Goal: Task Accomplishment & Management: Complete application form

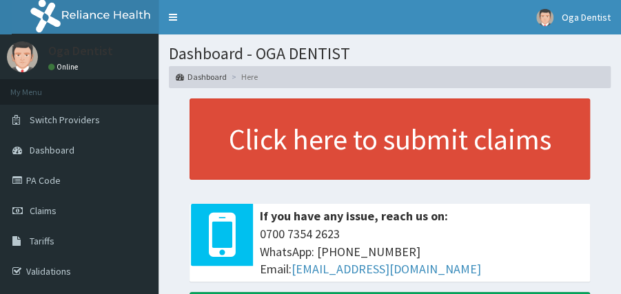
click at [61, 184] on link "PA Code" at bounding box center [79, 180] width 158 height 30
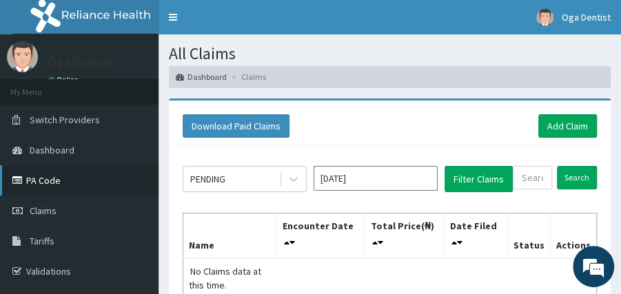
click at [87, 171] on link "PA Code" at bounding box center [79, 180] width 158 height 30
click at [573, 125] on link "Add Claim" at bounding box center [567, 125] width 59 height 23
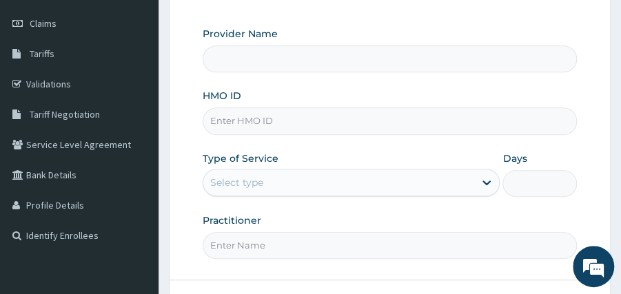
scroll to position [187, 0]
click at [303, 123] on input "HMO ID" at bounding box center [390, 121] width 374 height 27
paste input "ISW/10274/A"
type input "ISW/10274/A"
type input "OGA DENTIST"
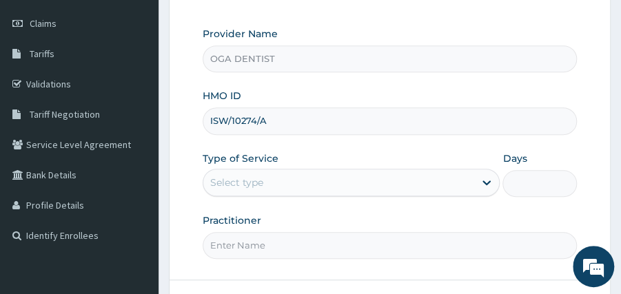
type input "ISW/10274/A"
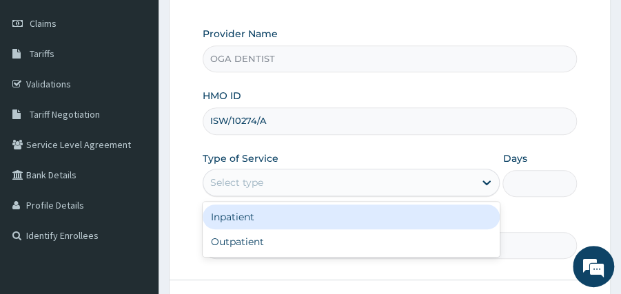
click at [326, 172] on div "Select type" at bounding box center [338, 183] width 271 height 22
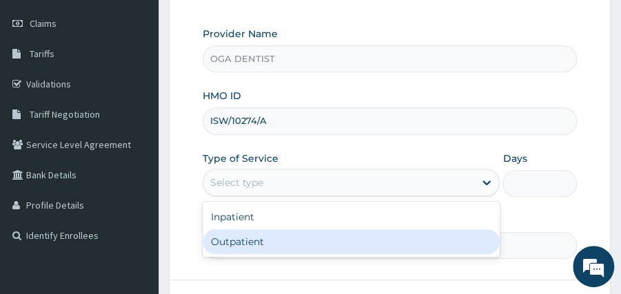
scroll to position [0, 0]
click at [276, 230] on div "Outpatient" at bounding box center [351, 241] width 297 height 25
type input "1"
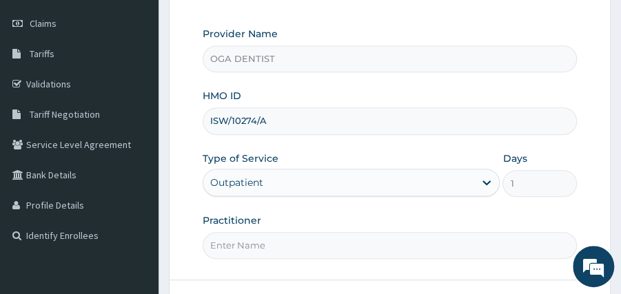
click at [275, 244] on input "Practitioner" at bounding box center [390, 245] width 374 height 27
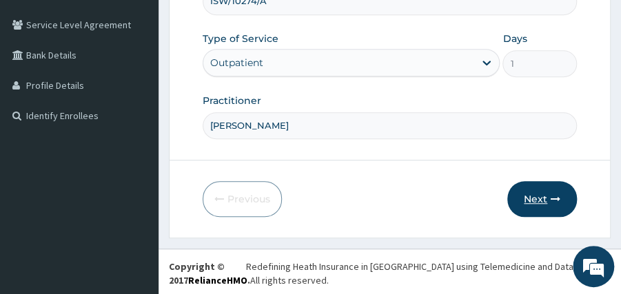
type input "Dr pelumi Adesanya"
click at [514, 196] on button "Next" at bounding box center [542, 199] width 70 height 36
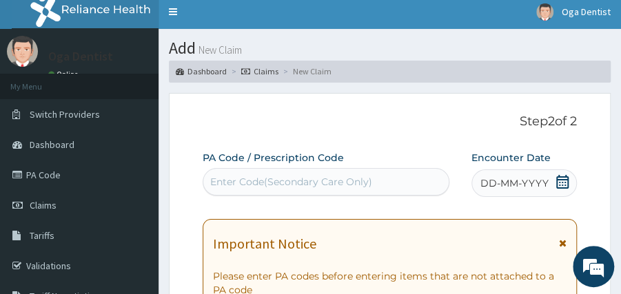
scroll to position [4, 0]
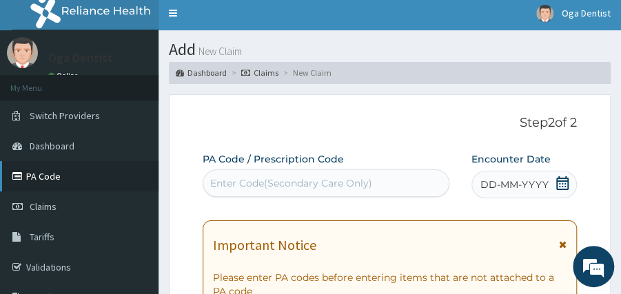
click at [73, 168] on link "PA Code" at bounding box center [79, 176] width 158 height 30
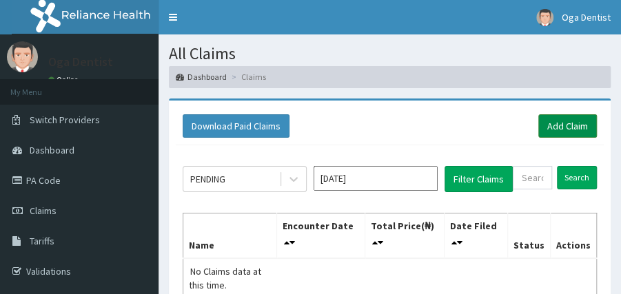
click at [577, 121] on link "Add Claim" at bounding box center [567, 125] width 59 height 23
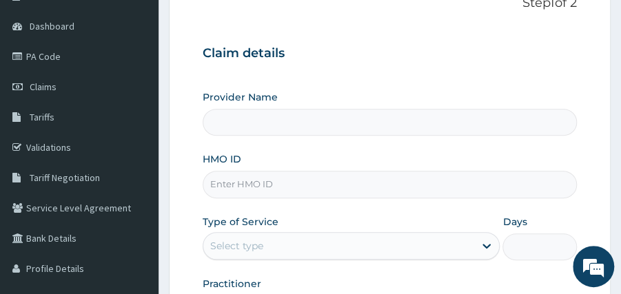
scroll to position [125, 0]
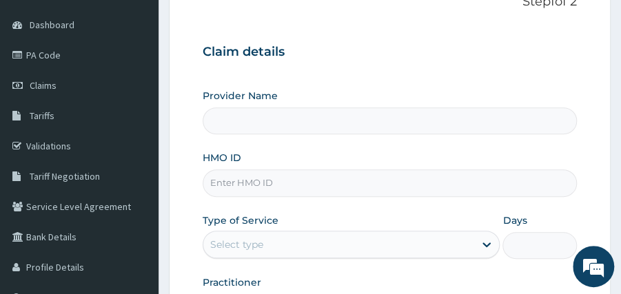
click at [282, 180] on input "HMO ID" at bounding box center [390, 183] width 374 height 27
paste input "ISW/10274/A"
type input "ISW/10274/A"
type input "OGA DENTIST"
type input "ISW/10274/A"
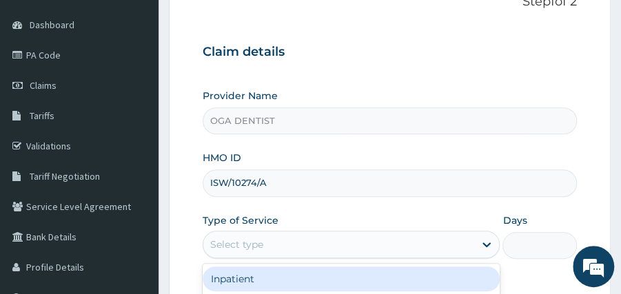
click at [304, 240] on div "Select type" at bounding box center [338, 245] width 271 height 22
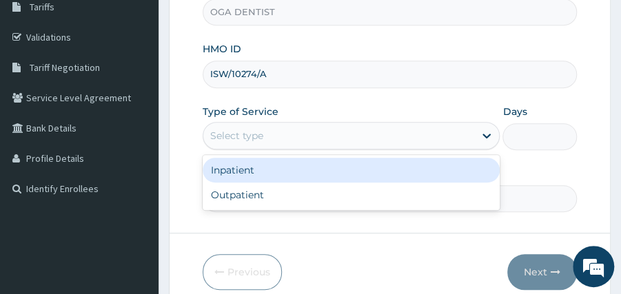
scroll to position [235, 0]
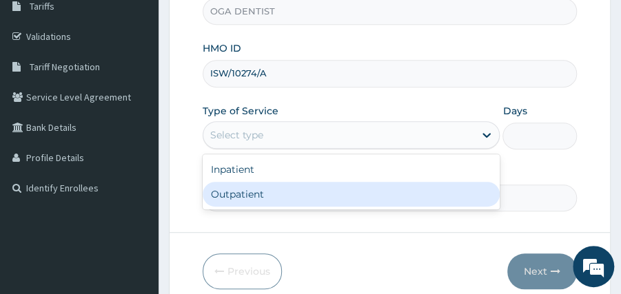
click at [272, 191] on div "Outpatient" at bounding box center [351, 194] width 297 height 25
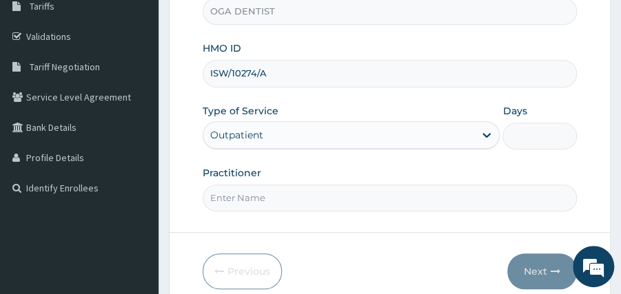
type input "1"
click at [272, 191] on input "Practitioner" at bounding box center [390, 198] width 374 height 27
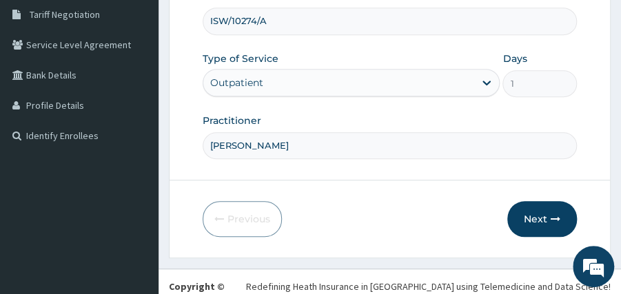
scroll to position [288, 0]
type input "Dr pelumi Adesanya"
click at [540, 218] on button "Next" at bounding box center [542, 219] width 70 height 36
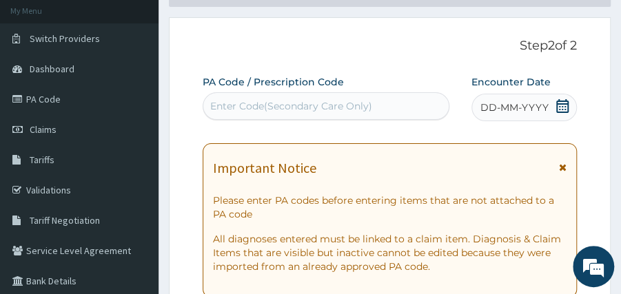
scroll to position [81, 0]
click at [372, 109] on div "Enter Code(Secondary Care Only)" at bounding box center [325, 107] width 245 height 22
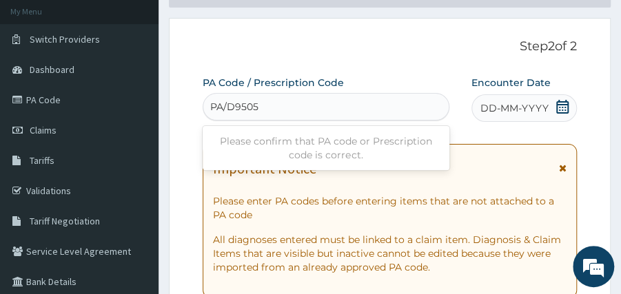
type input "PA/D95056"
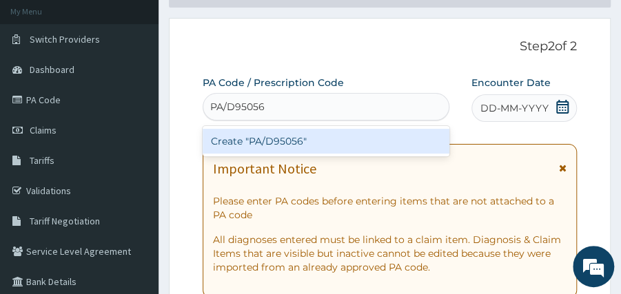
click at [358, 136] on div "Create "PA/D95056"" at bounding box center [326, 141] width 247 height 25
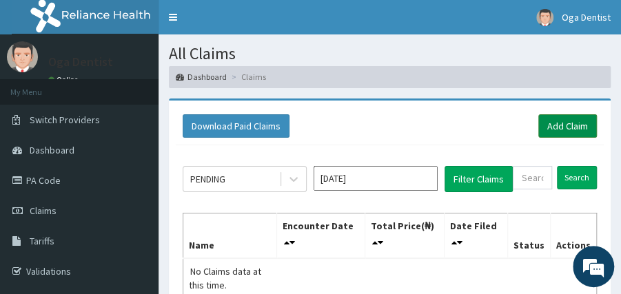
click at [569, 125] on link "Add Claim" at bounding box center [567, 125] width 59 height 23
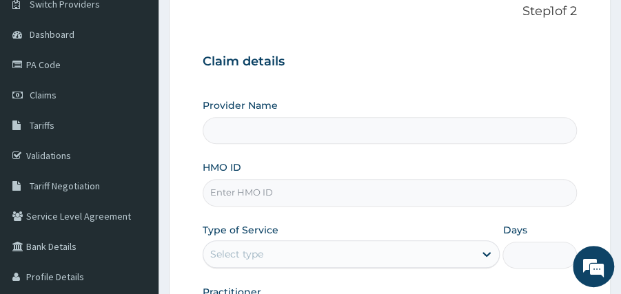
scroll to position [116, 0]
click at [284, 187] on input "HMO ID" at bounding box center [390, 191] width 374 height 27
type input "OGA DENTIST"
type input "r"
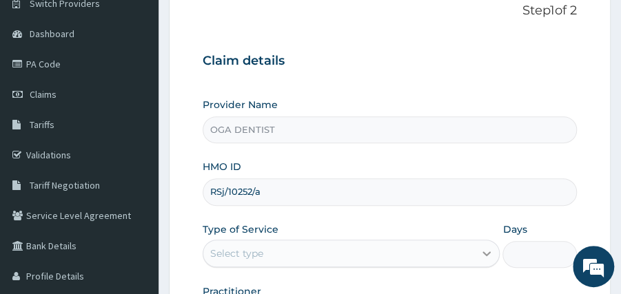
type input "RSj/10252/a"
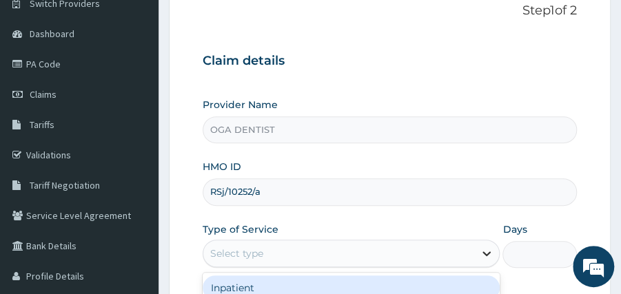
click at [480, 249] on icon at bounding box center [487, 254] width 14 height 14
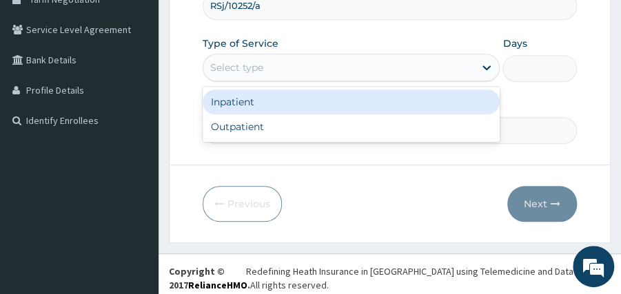
scroll to position [307, 0]
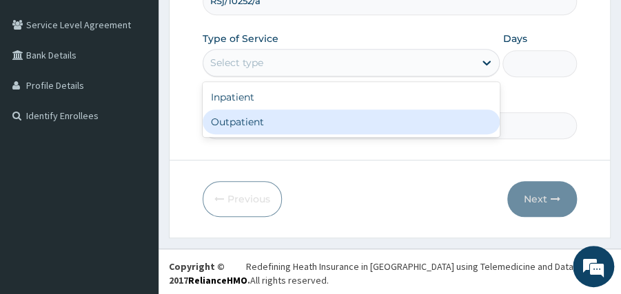
click at [249, 121] on div "Outpatient" at bounding box center [351, 122] width 297 height 25
type input "1"
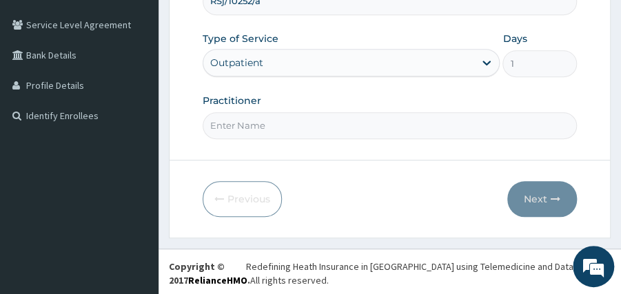
click at [447, 132] on input "Practitioner" at bounding box center [390, 125] width 374 height 27
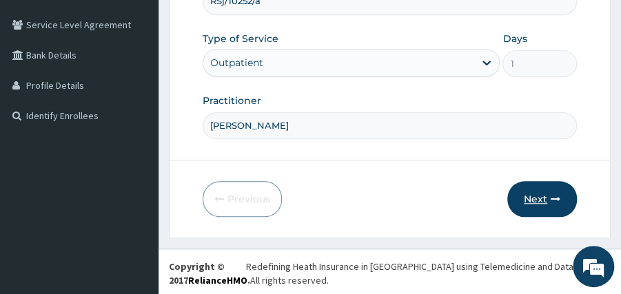
type input "[PERSON_NAME]"
click at [538, 186] on button "Next" at bounding box center [542, 199] width 70 height 36
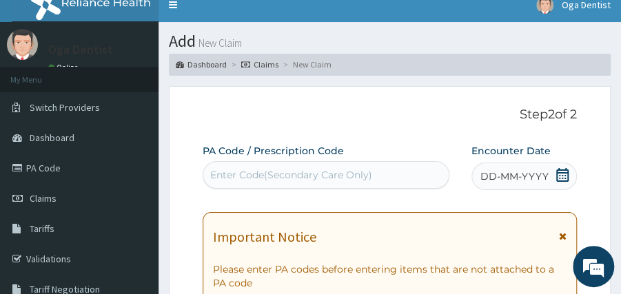
scroll to position [12, 0]
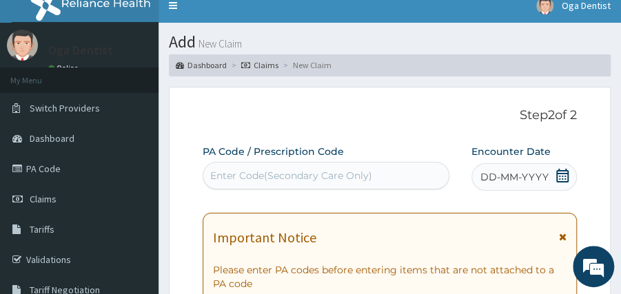
click at [316, 177] on div "Enter Code(Secondary Care Only)" at bounding box center [291, 176] width 162 height 14
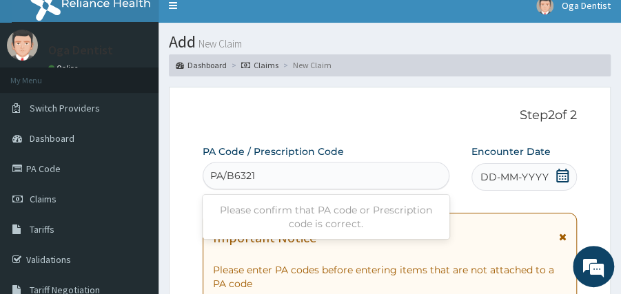
type input "PA/B63212"
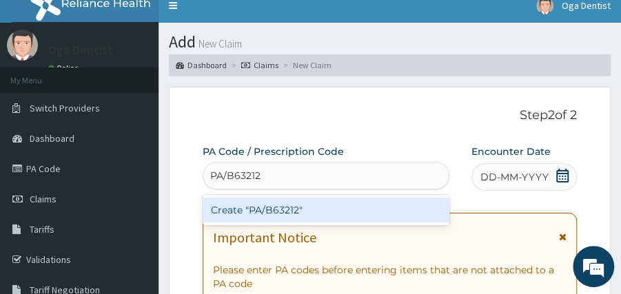
click at [313, 198] on div "Create "PA/B63212"" at bounding box center [326, 210] width 247 height 25
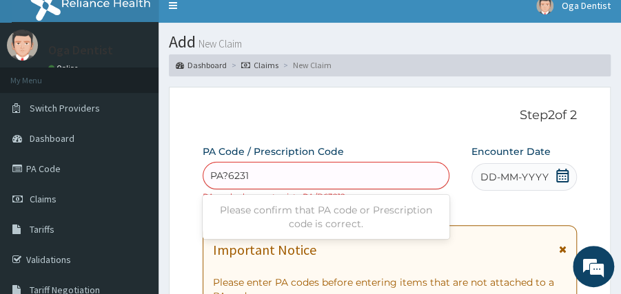
type input "PA?62312"
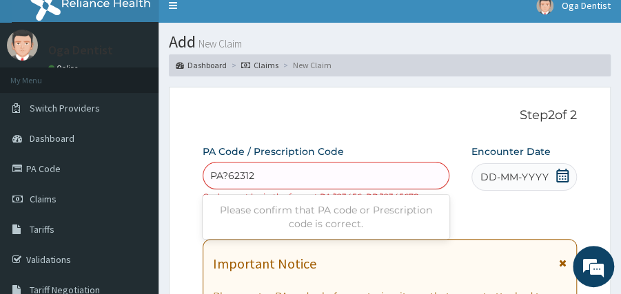
click at [313, 198] on div "Please confirm that PA code or Prescription code is correct." at bounding box center [326, 217] width 247 height 39
click at [337, 177] on div "PA?62312" at bounding box center [325, 176] width 245 height 22
type input "PA/B62312"
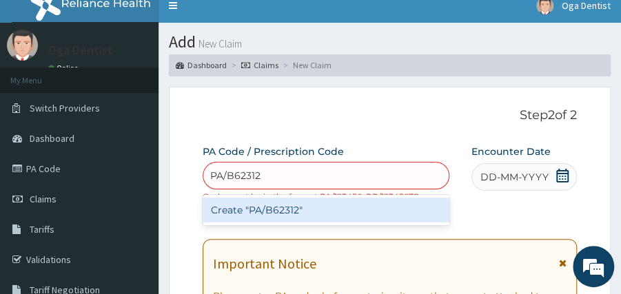
click at [339, 211] on div "Create "PA/B62312"" at bounding box center [326, 210] width 247 height 25
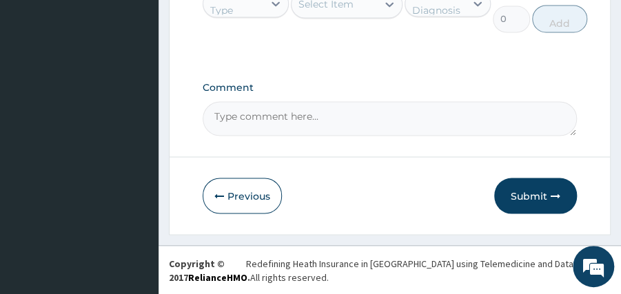
scroll to position [812, 0]
click at [509, 199] on button "Submit" at bounding box center [535, 196] width 83 height 36
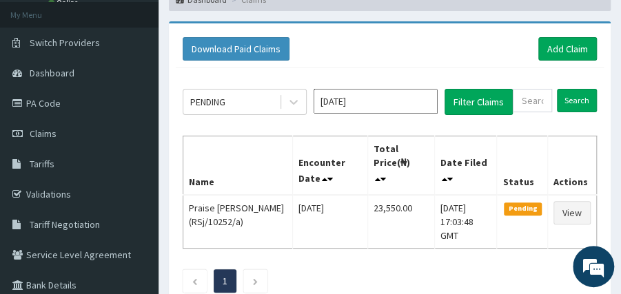
scroll to position [43, 0]
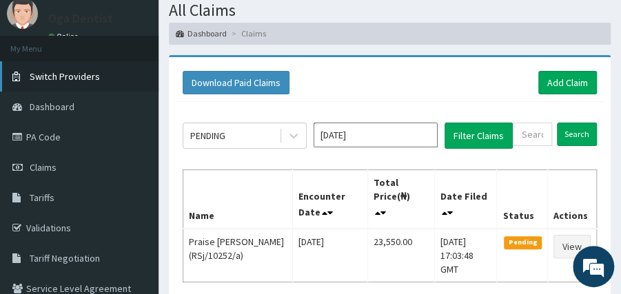
click at [99, 69] on link "Switch Providers" at bounding box center [79, 76] width 158 height 30
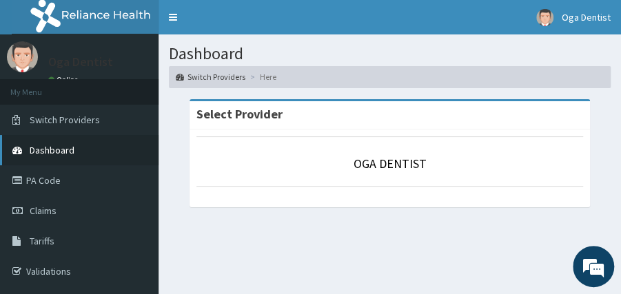
click at [92, 147] on link "Dashboard" at bounding box center [79, 150] width 158 height 30
